Goal: Information Seeking & Learning: Learn about a topic

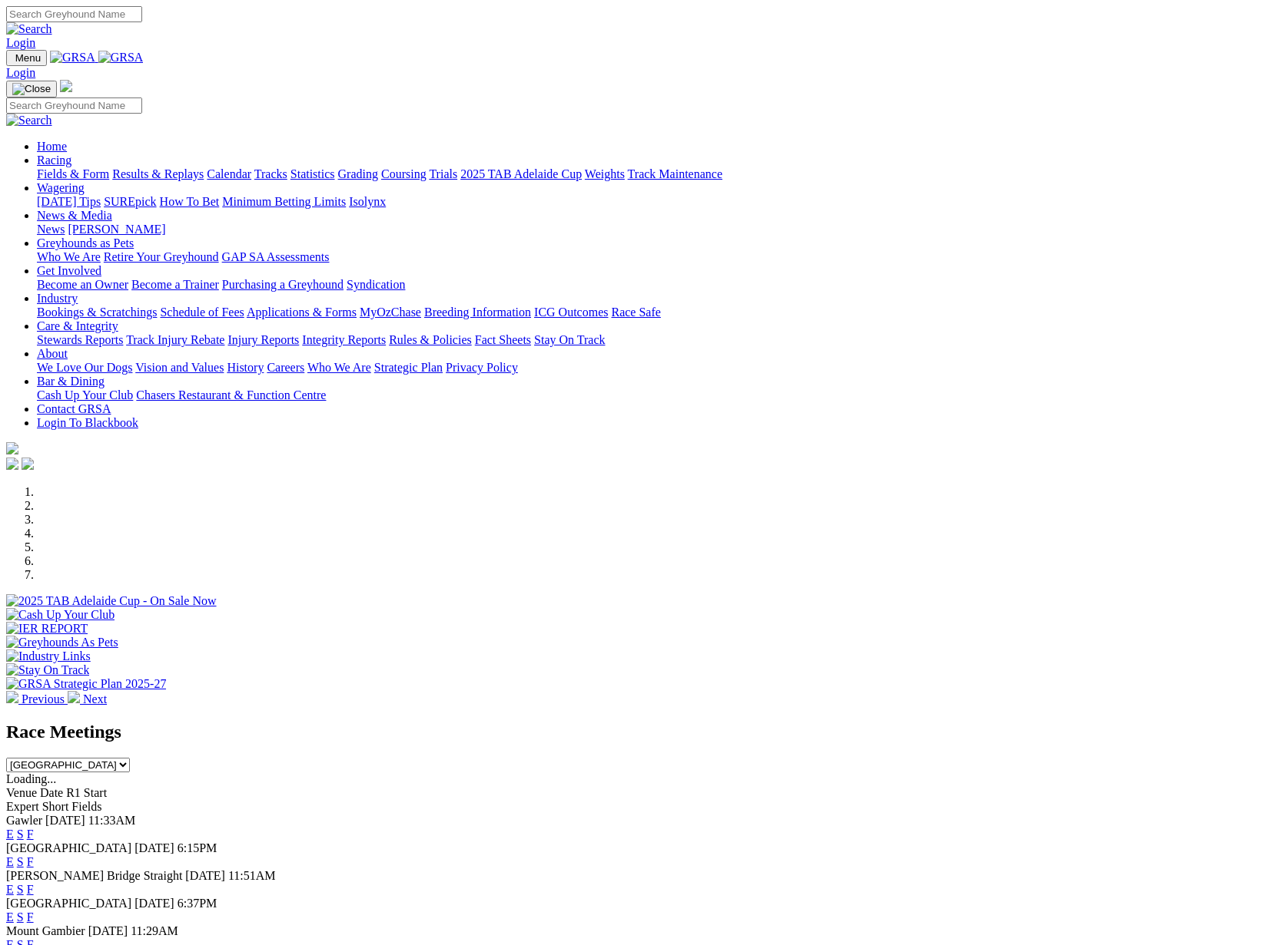
click at [204, 168] on link "Results & Replays" at bounding box center [158, 174] width 92 height 13
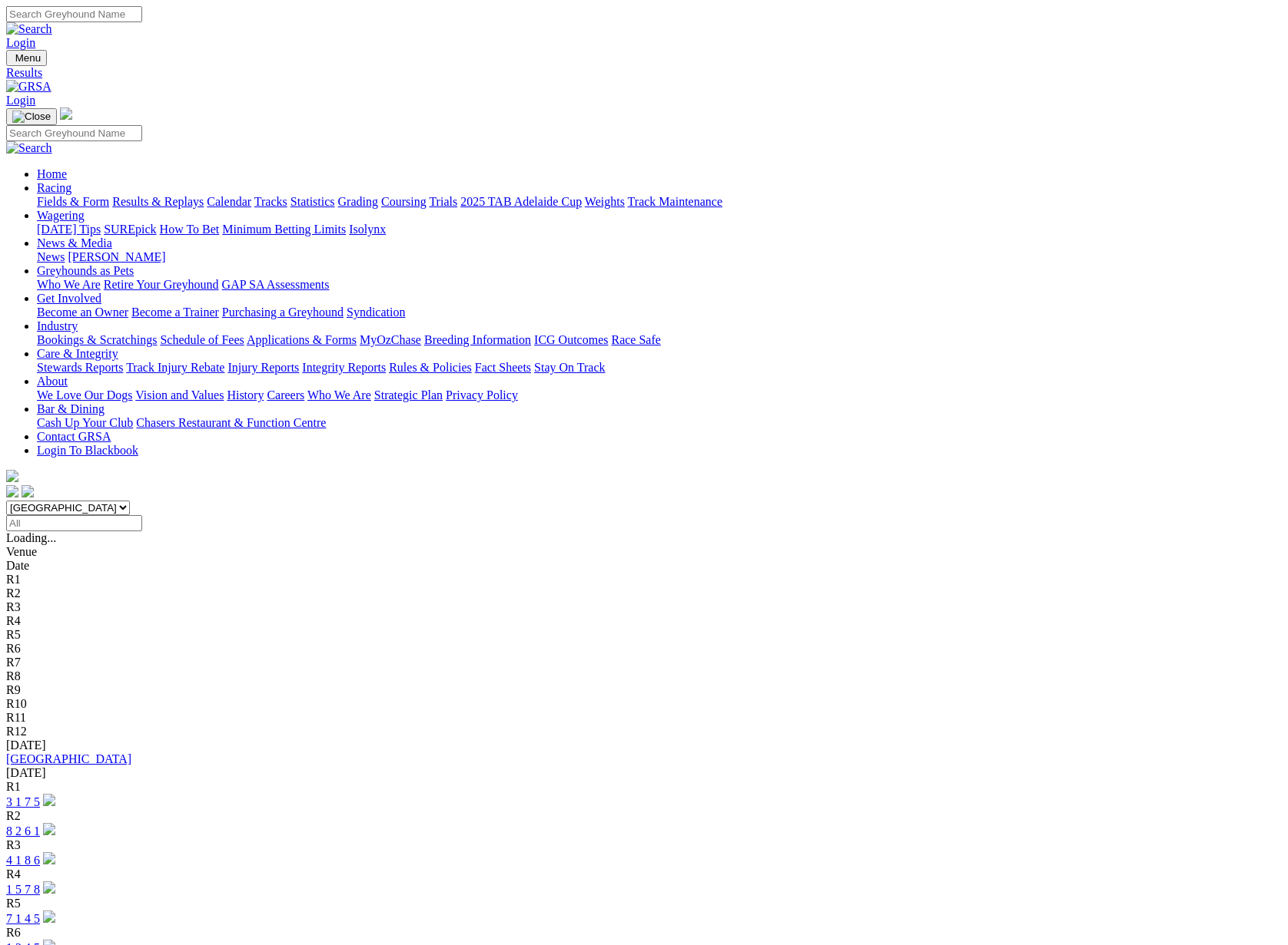
click at [132, 752] on link "[GEOGRAPHIC_DATA]" at bounding box center [69, 759] width 125 height 13
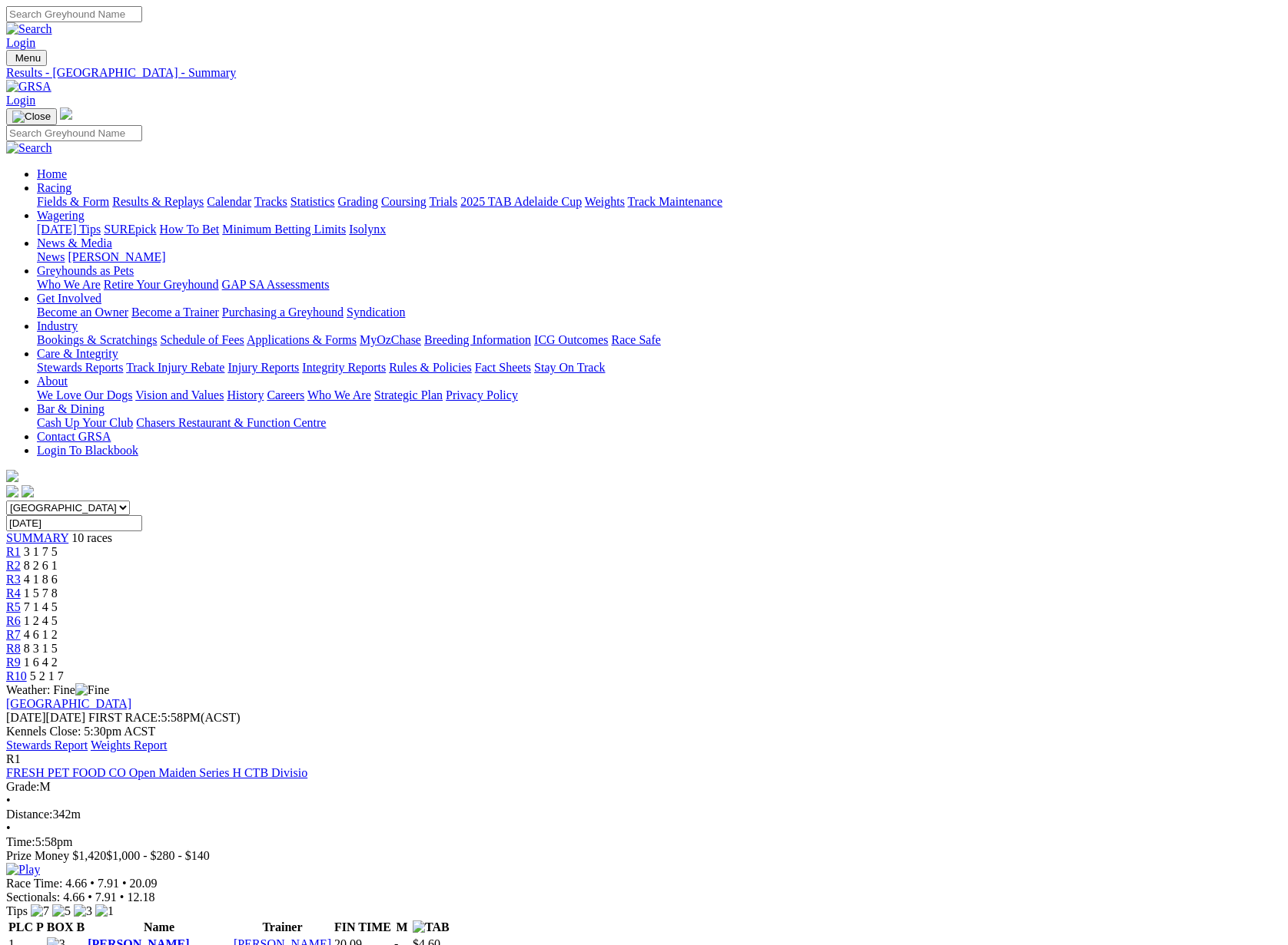
click at [88, 739] on link "Stewards Report" at bounding box center [47, 745] width 82 height 13
click at [78, 195] on link "Fields & Form" at bounding box center [73, 201] width 72 height 13
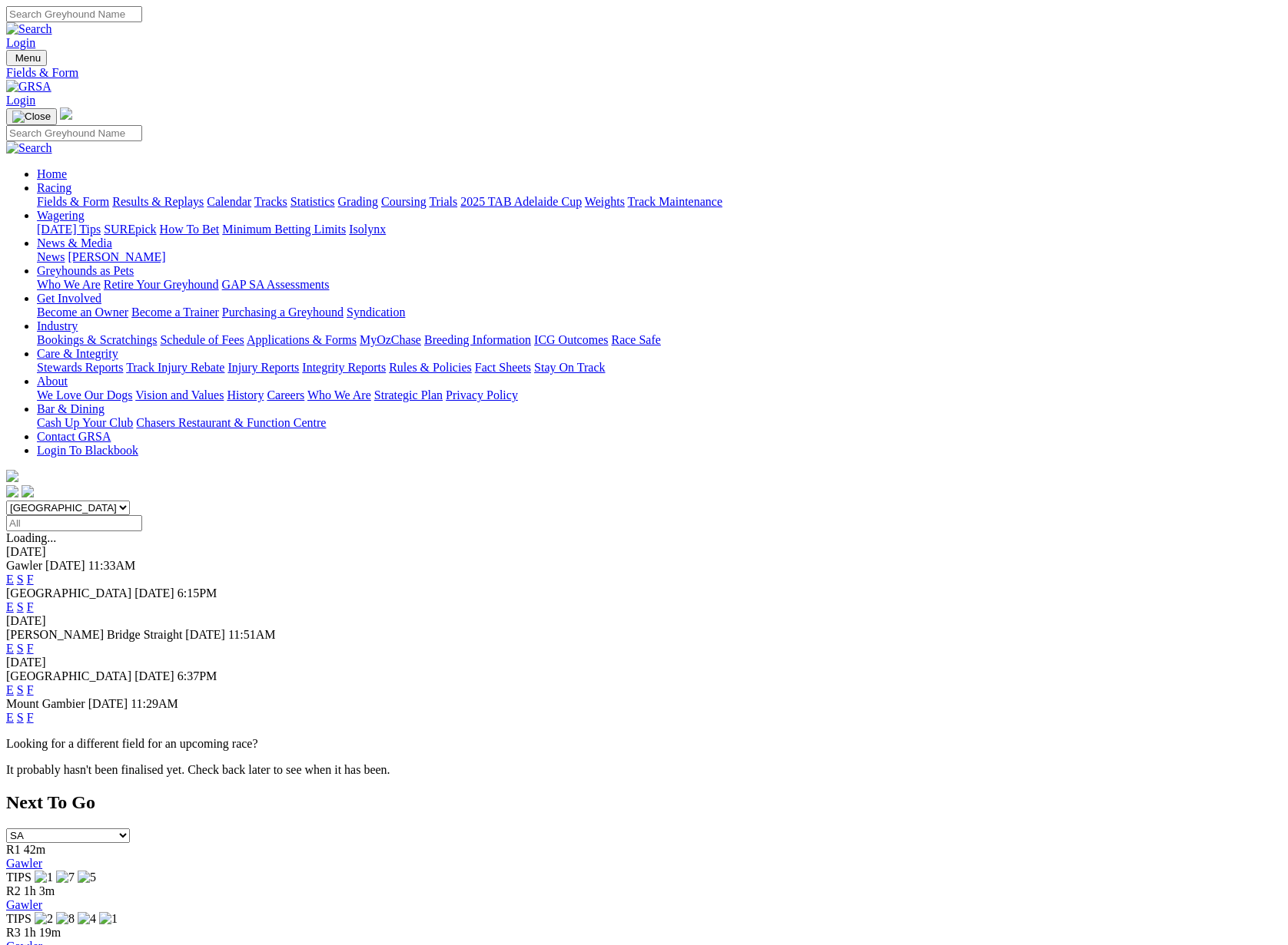
click at [34, 573] on link "F" at bounding box center [30, 579] width 7 height 13
